Goal: Task Accomplishment & Management: Manage account settings

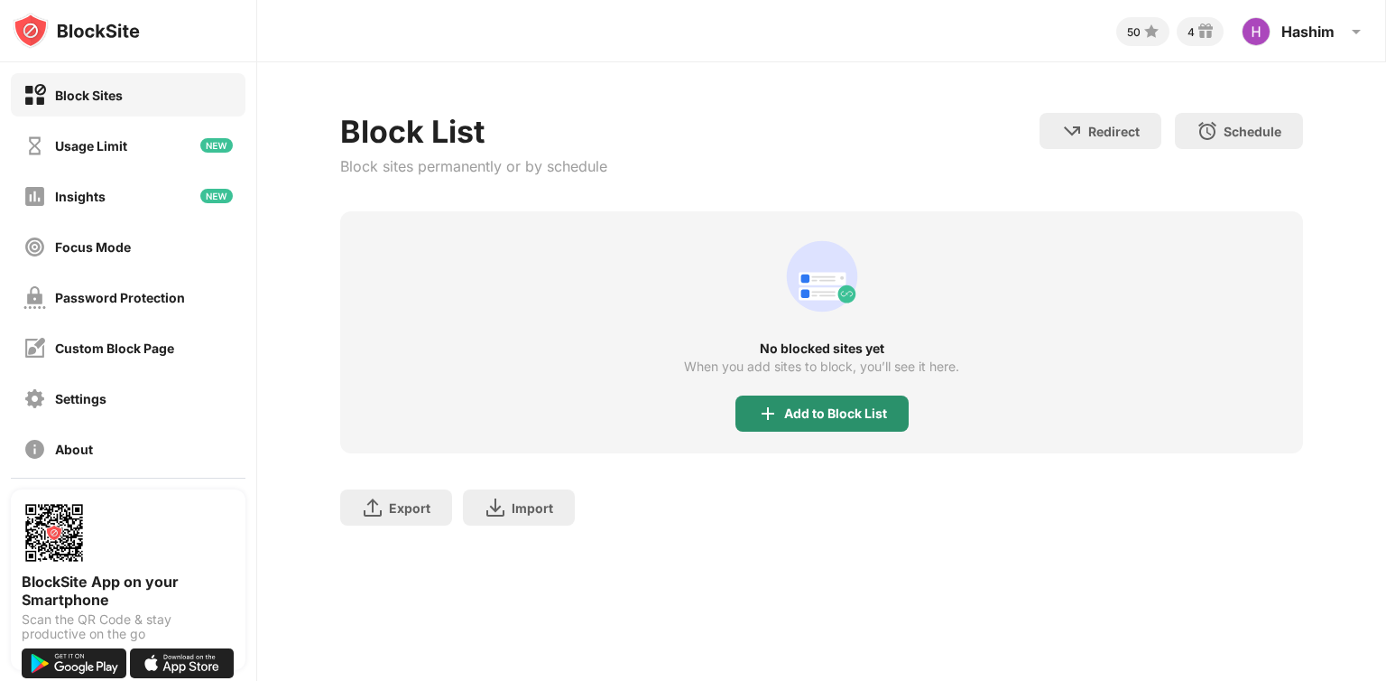
click at [814, 403] on div "Add to Block List" at bounding box center [822, 413] width 173 height 36
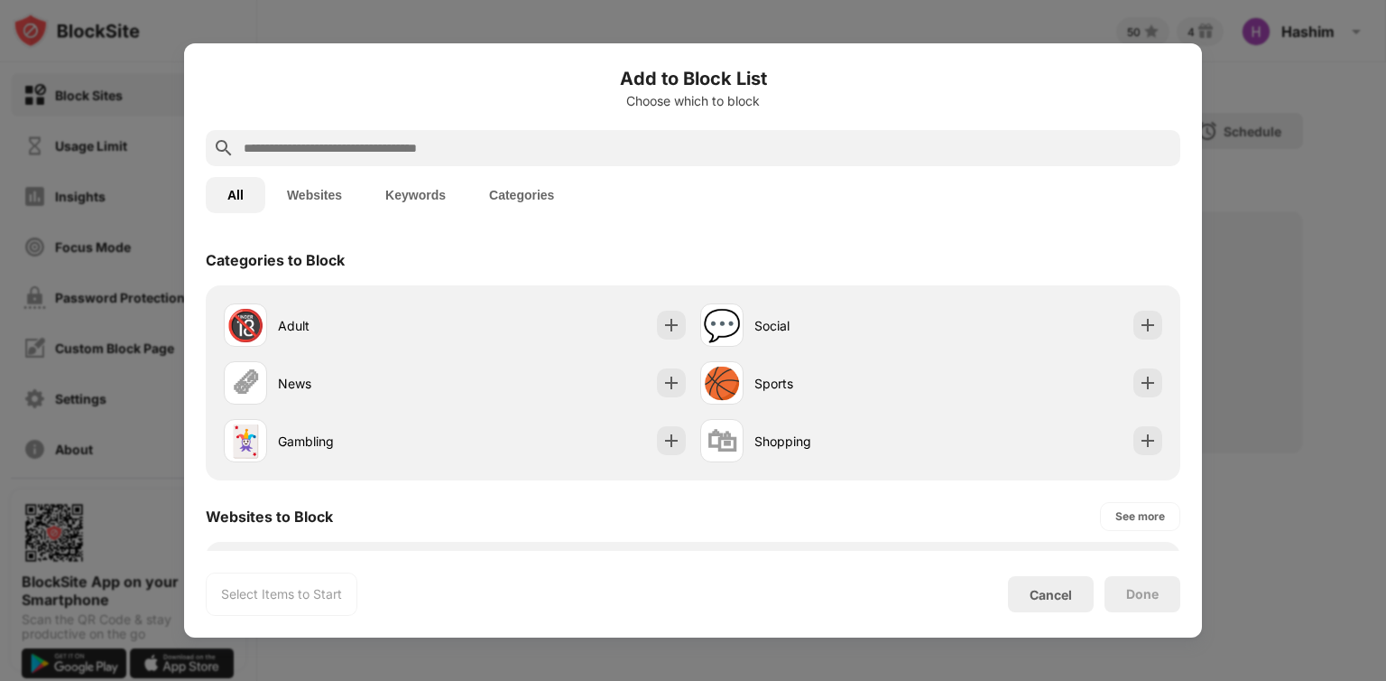
click at [510, 161] on div at bounding box center [693, 148] width 975 height 36
click at [480, 143] on input "text" at bounding box center [708, 148] width 932 height 22
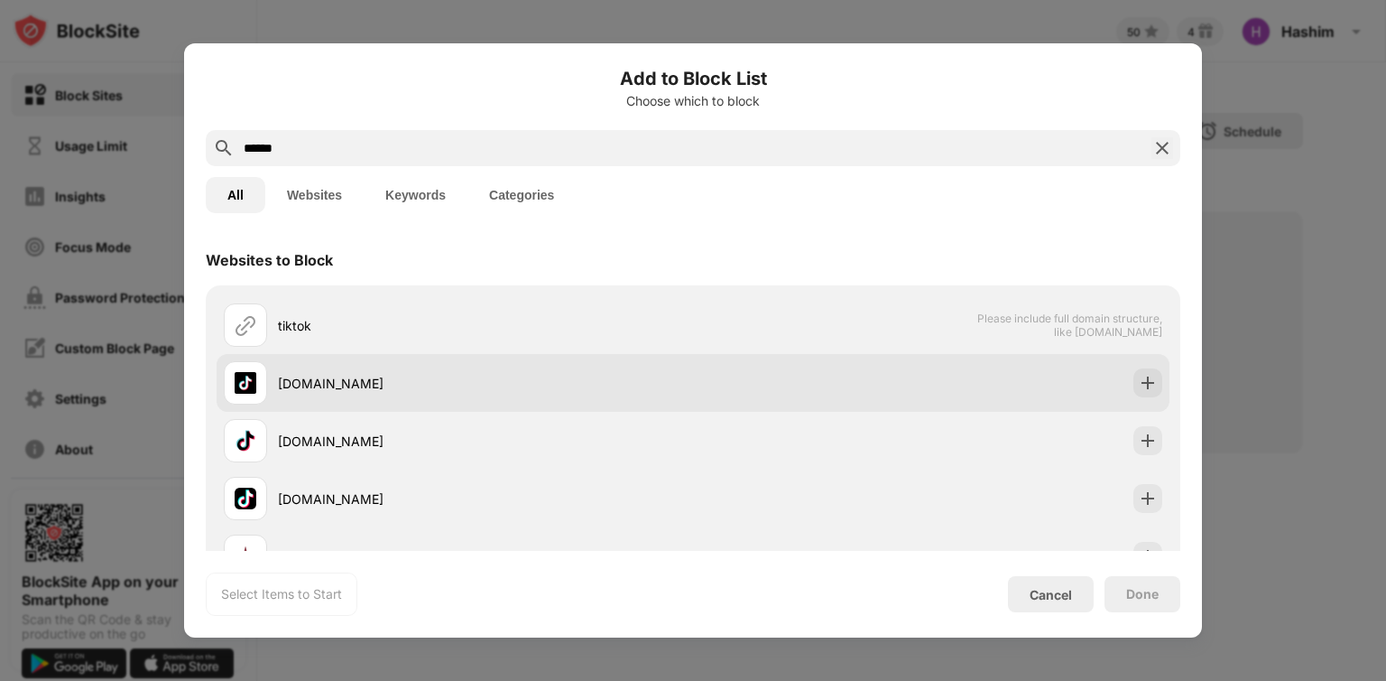
type input "******"
click at [415, 378] on div "[DOMAIN_NAME]" at bounding box center [485, 383] width 415 height 19
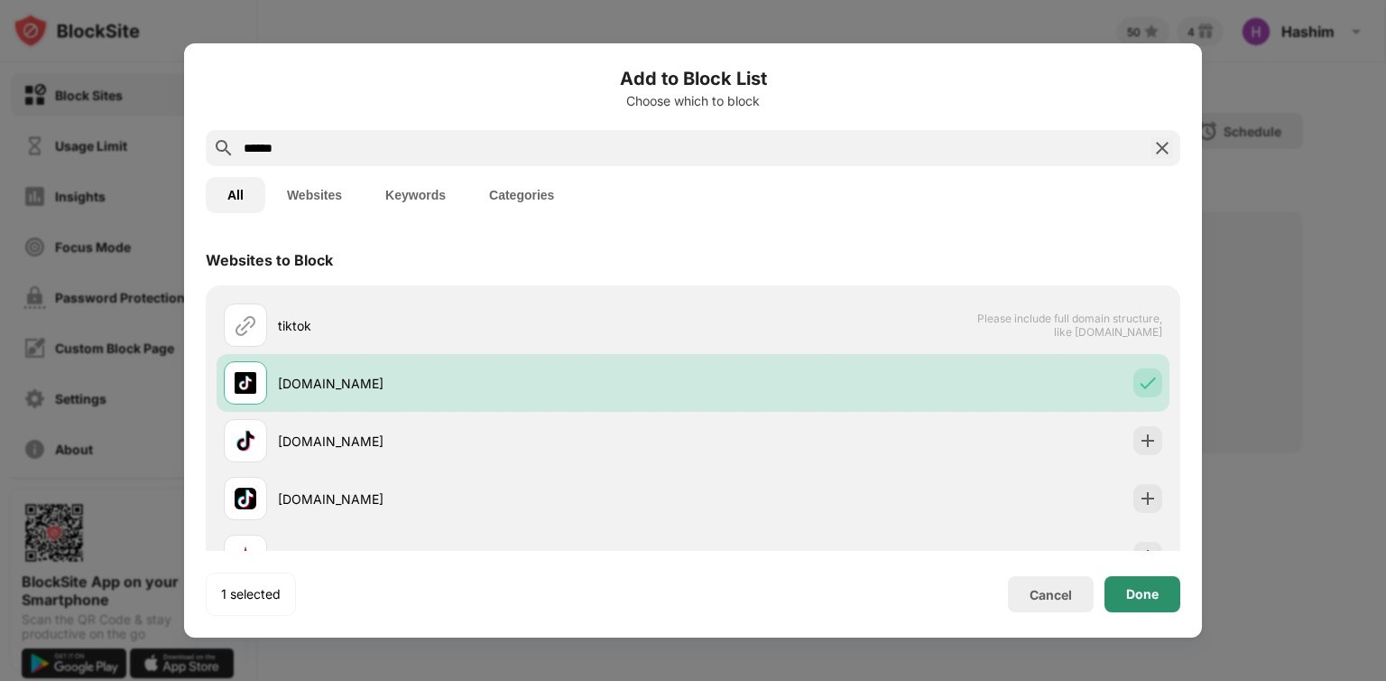
click at [1140, 593] on div "Done" at bounding box center [1143, 594] width 32 height 14
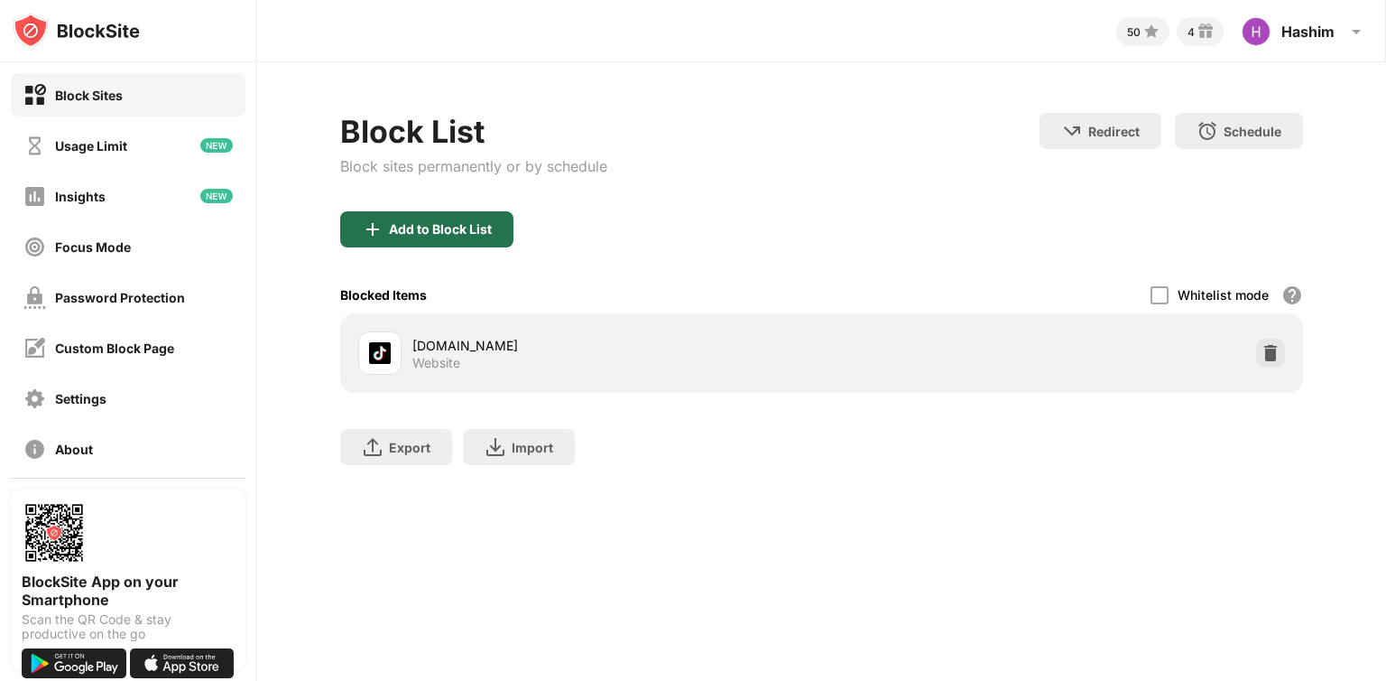
click at [438, 228] on div "Add to Block List" at bounding box center [440, 229] width 103 height 14
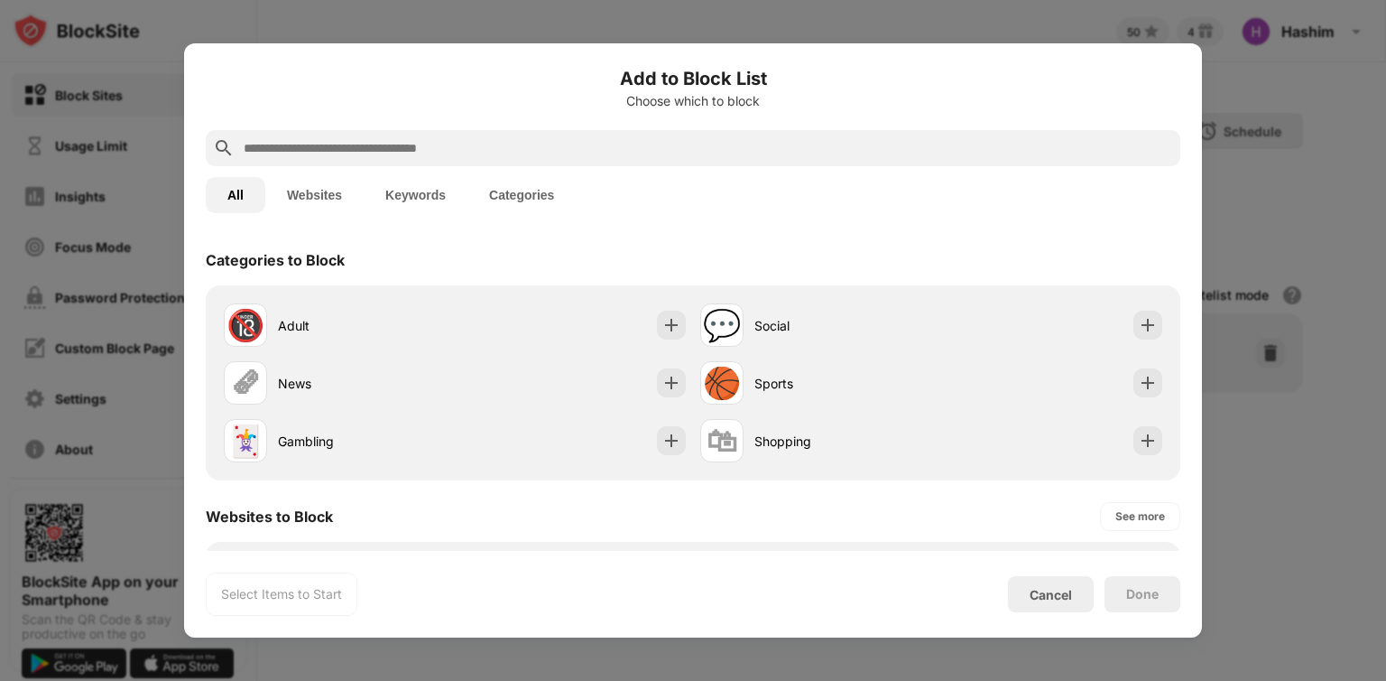
click at [413, 162] on div at bounding box center [693, 148] width 975 height 36
click at [377, 156] on input "text" at bounding box center [708, 148] width 932 height 22
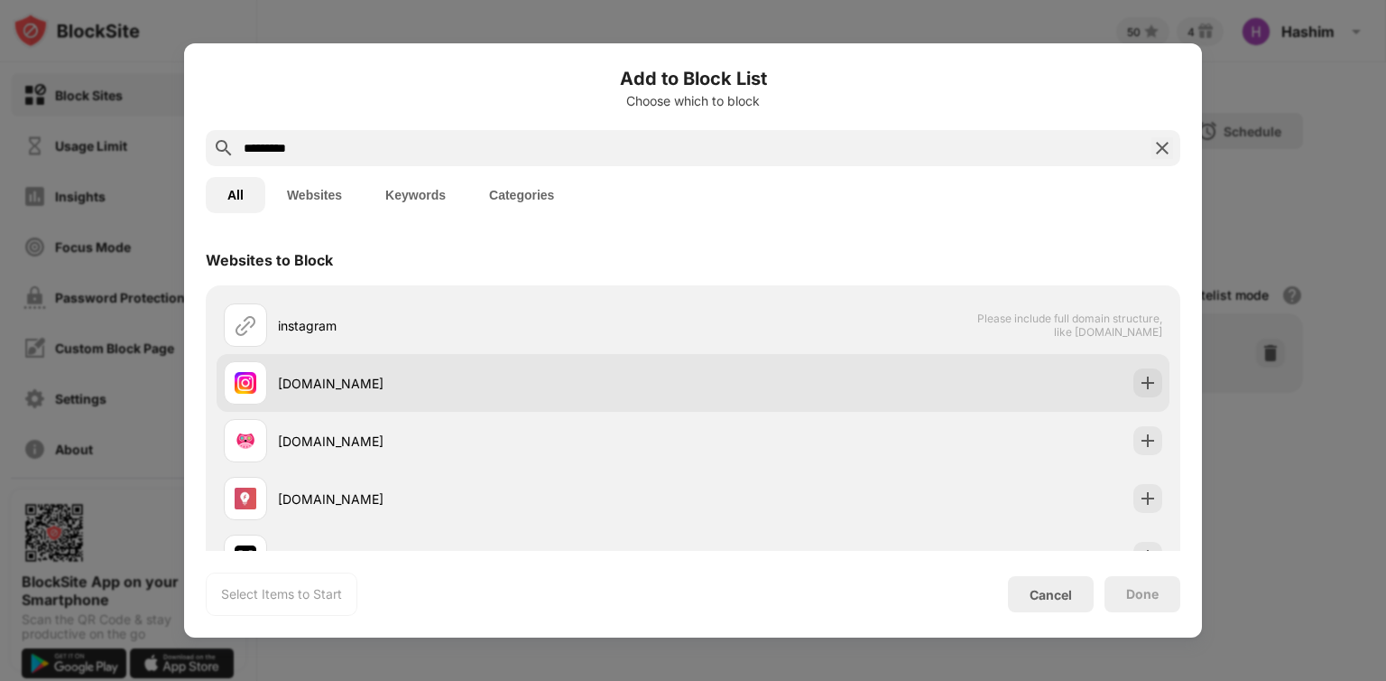
type input "*********"
click at [366, 367] on div "[DOMAIN_NAME]" at bounding box center [458, 382] width 469 height 43
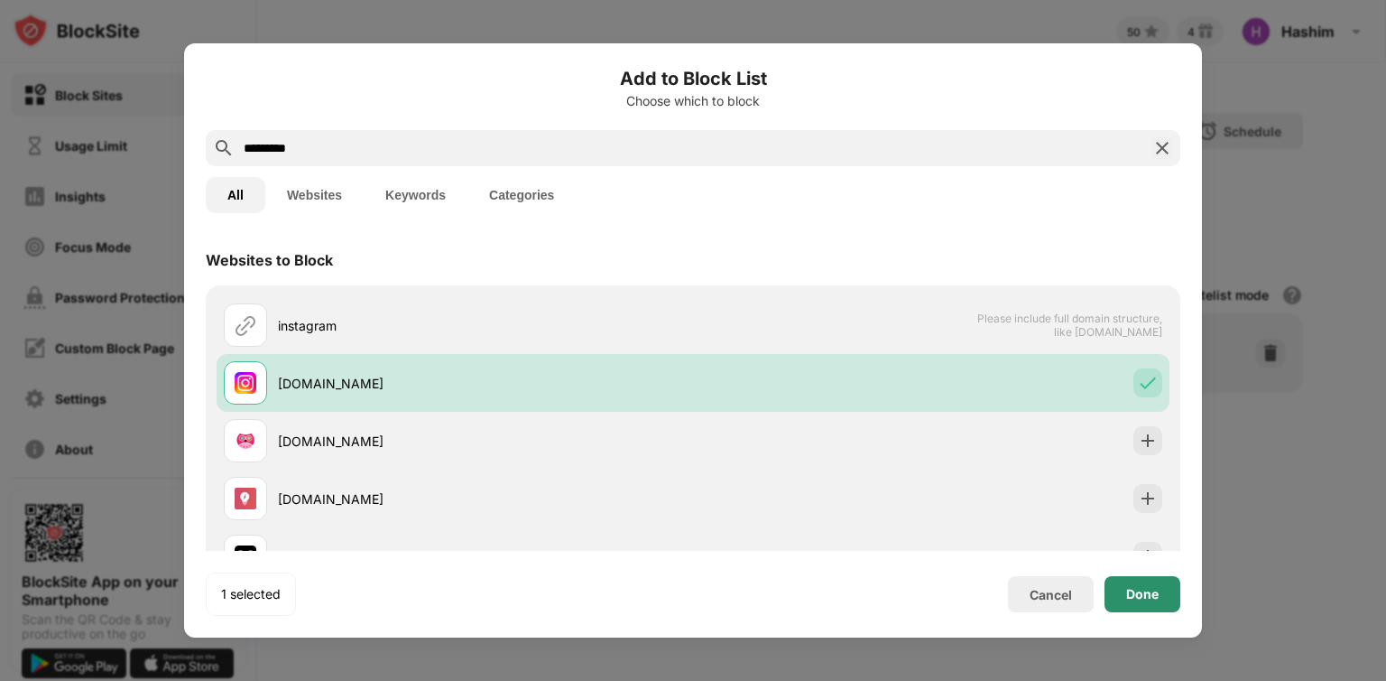
click at [1153, 587] on div "Done" at bounding box center [1143, 594] width 32 height 14
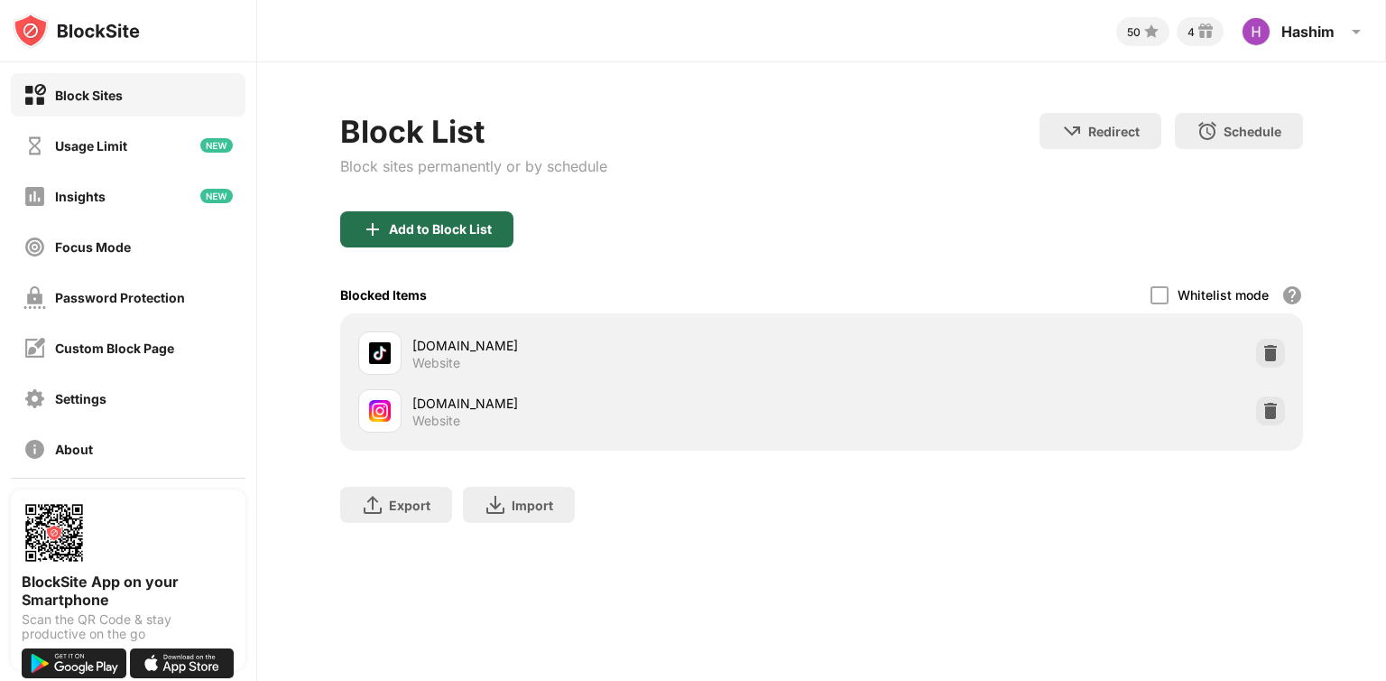
click at [473, 227] on div "Add to Block List" at bounding box center [440, 229] width 103 height 14
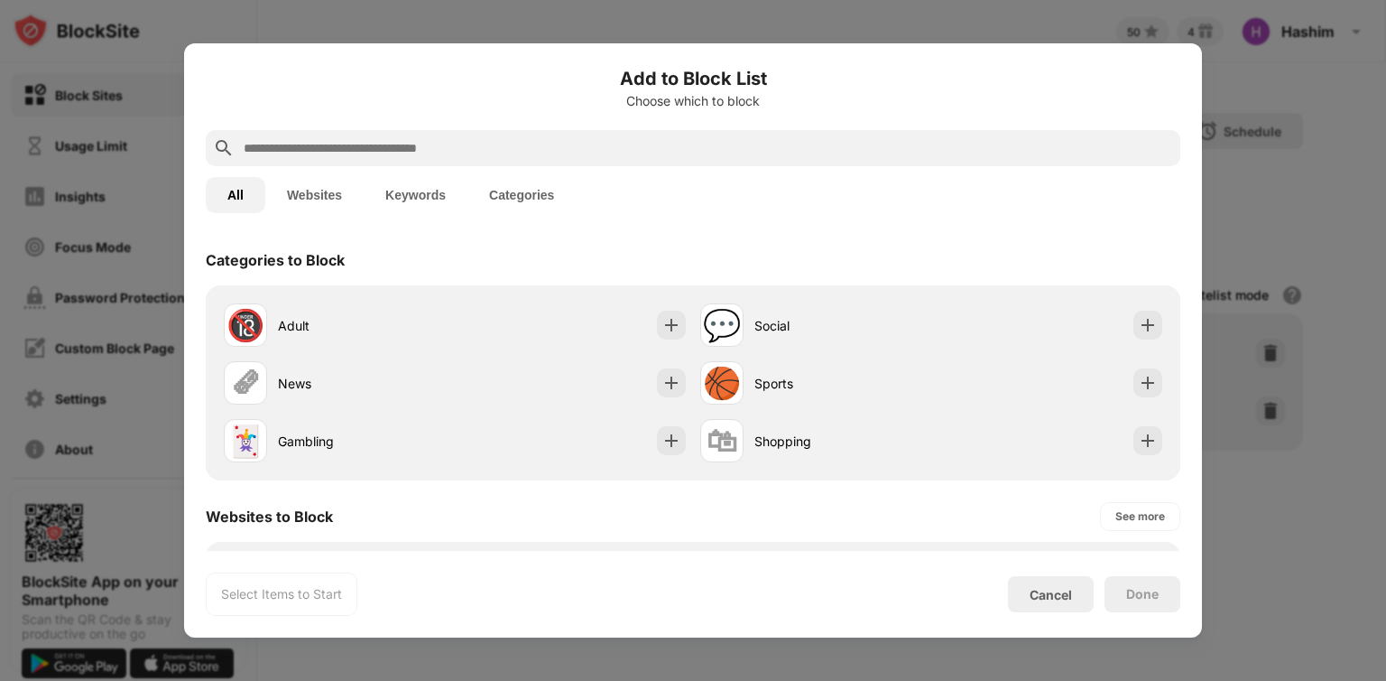
click at [415, 152] on input "text" at bounding box center [708, 148] width 932 height 22
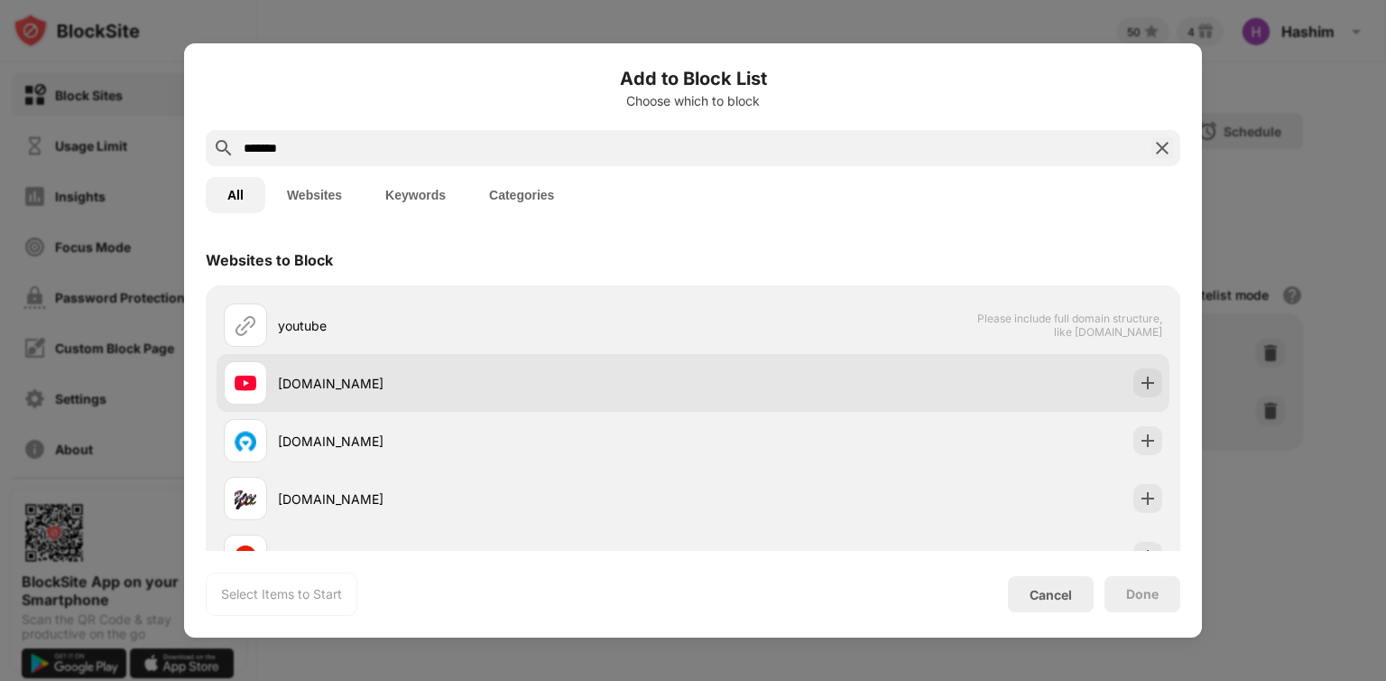
type input "*******"
click at [384, 371] on div "[DOMAIN_NAME]" at bounding box center [458, 382] width 469 height 43
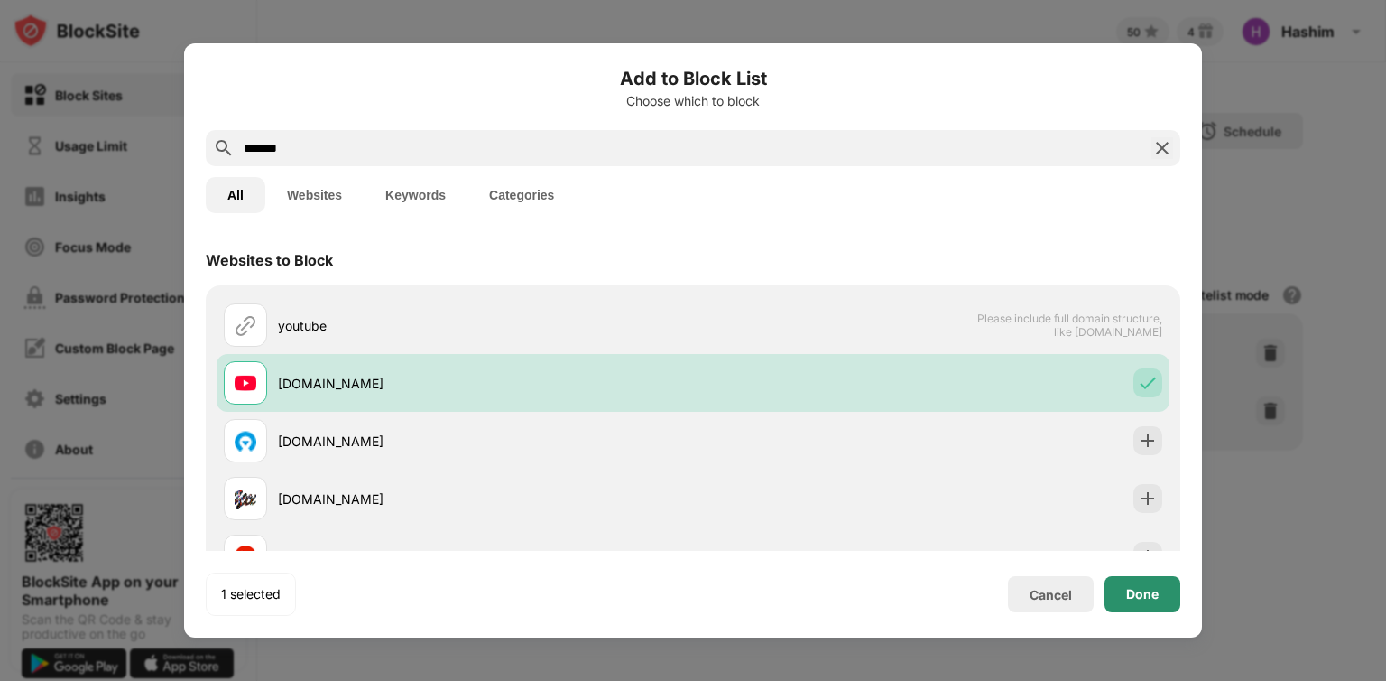
click at [1137, 605] on div "Done" at bounding box center [1143, 594] width 76 height 36
